Goal: Information Seeking & Learning: Learn about a topic

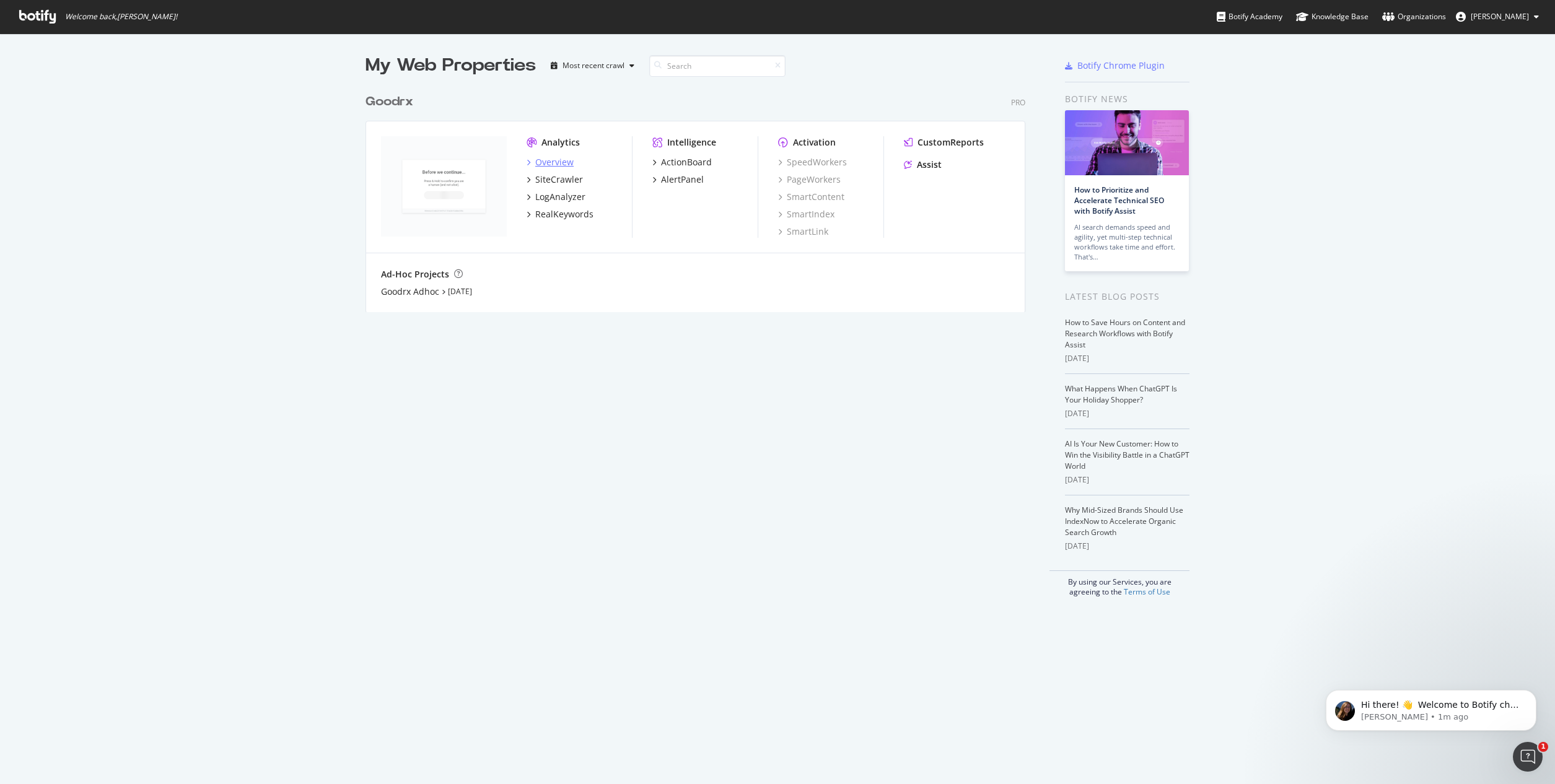
click at [542, 162] on div "Overview" at bounding box center [554, 162] width 38 height 13
